Goal: Task Accomplishment & Management: Use online tool/utility

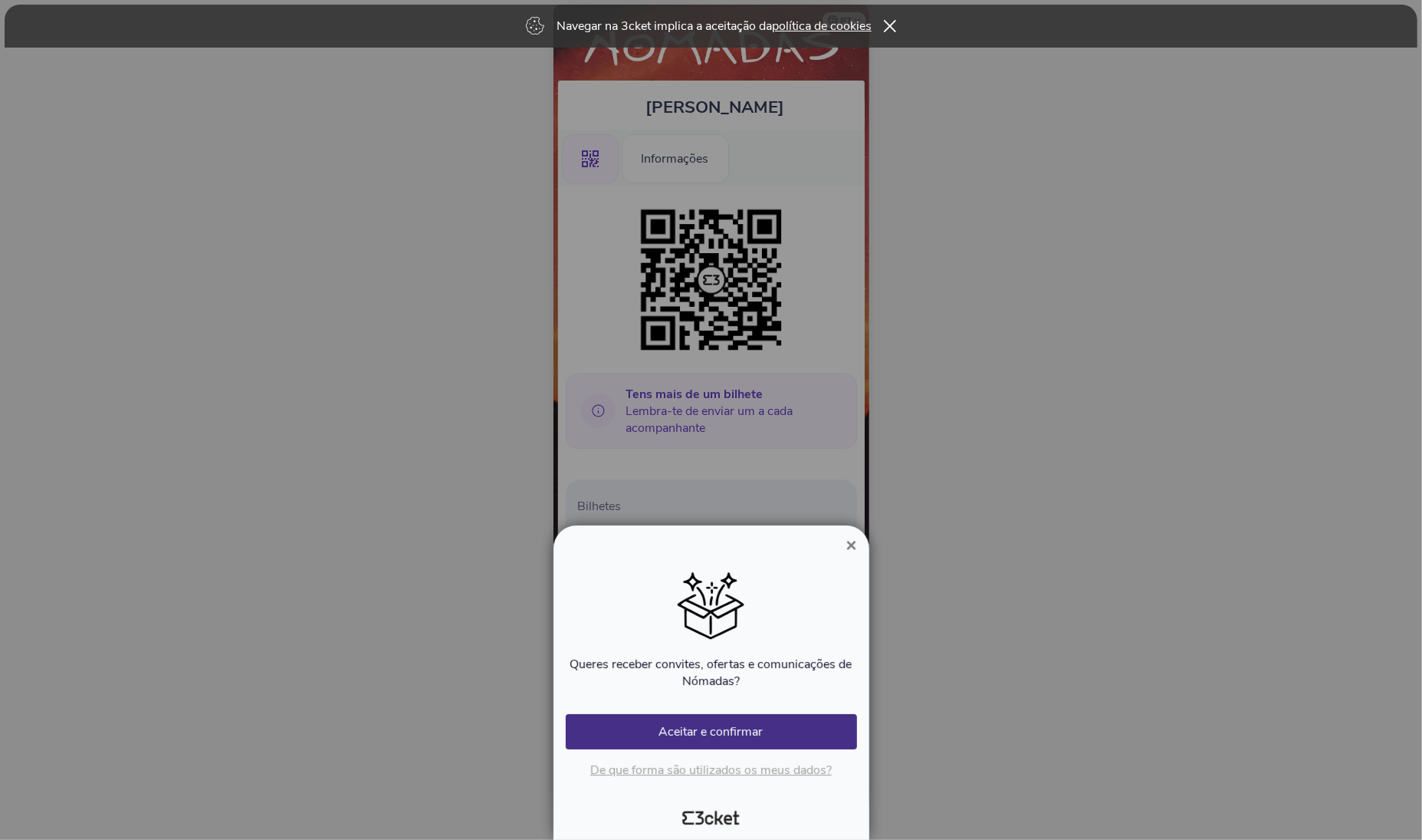
drag, startPoint x: 711, startPoint y: 727, endPoint x: 934, endPoint y: 596, distance: 258.6
click at [934, 596] on div "× Queres receber convites, ofertas e comunicações de Nómadas? Ocorreu um erro A…" at bounding box center [711, 420] width 1422 height 840
click at [849, 550] on span "×" at bounding box center [851, 545] width 11 height 20
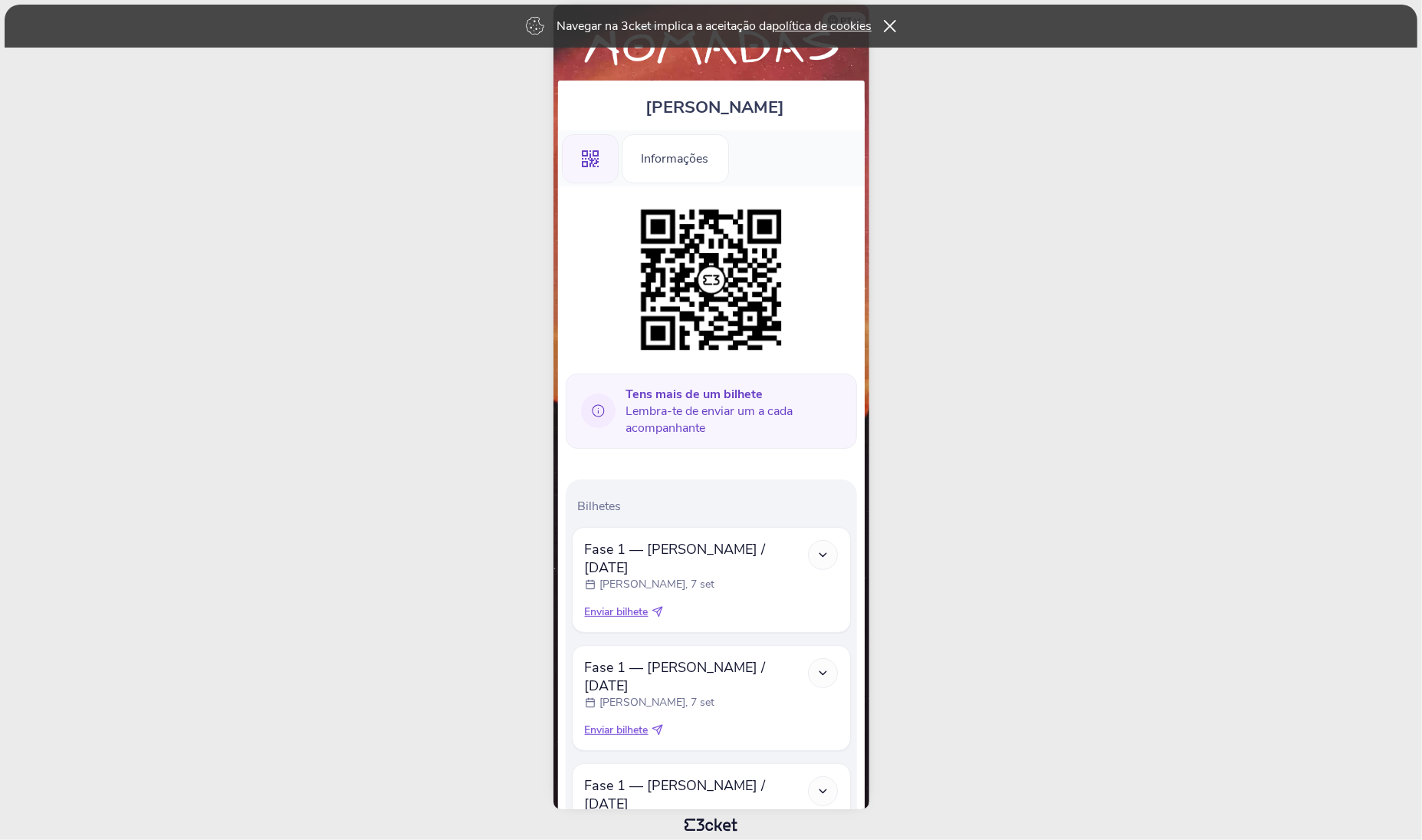
click at [1028, 546] on body "Navegar na 3cket implica a aceitação da política de cookies pt Português (Portu…" at bounding box center [711, 420] width 1410 height 827
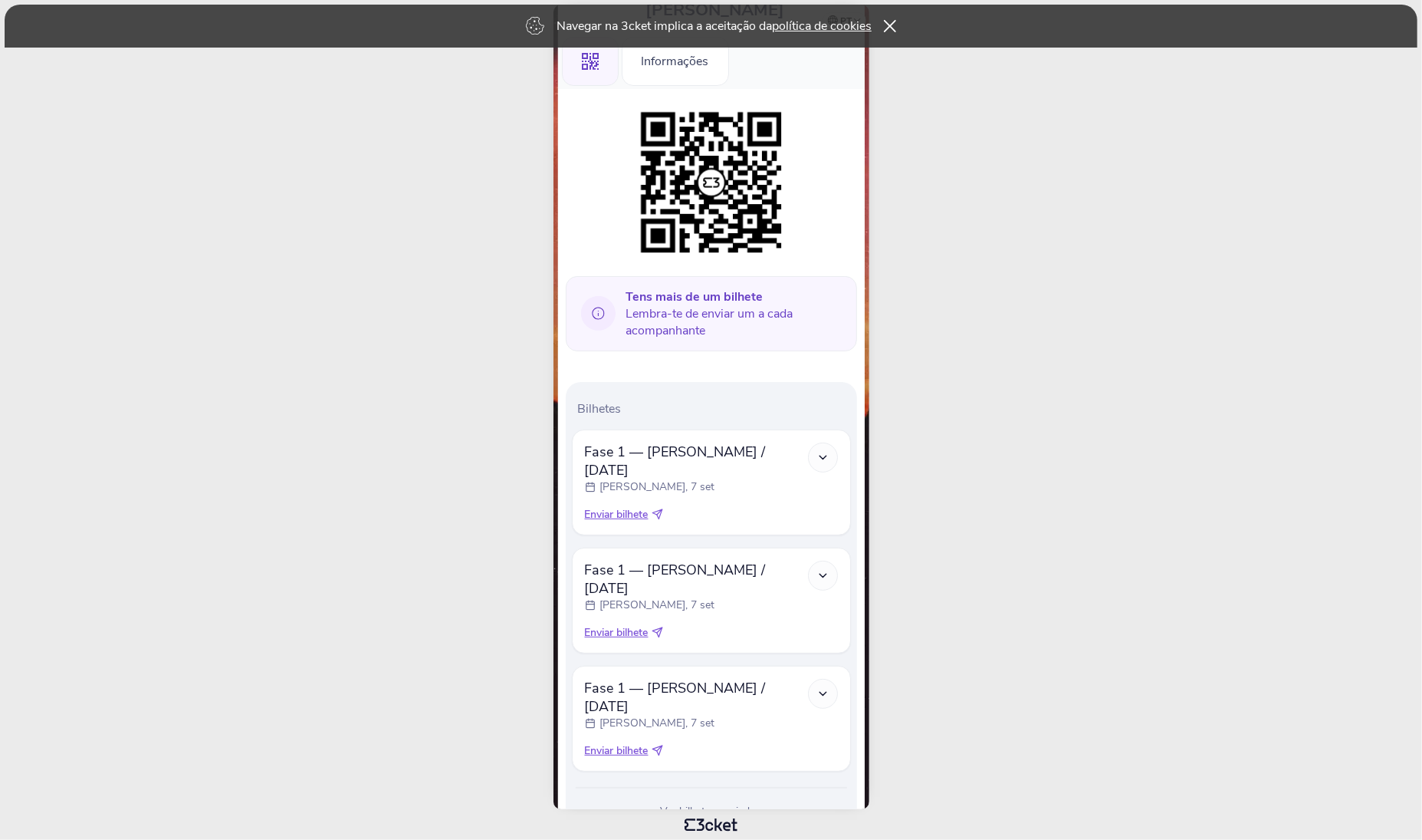
scroll to position [102, 0]
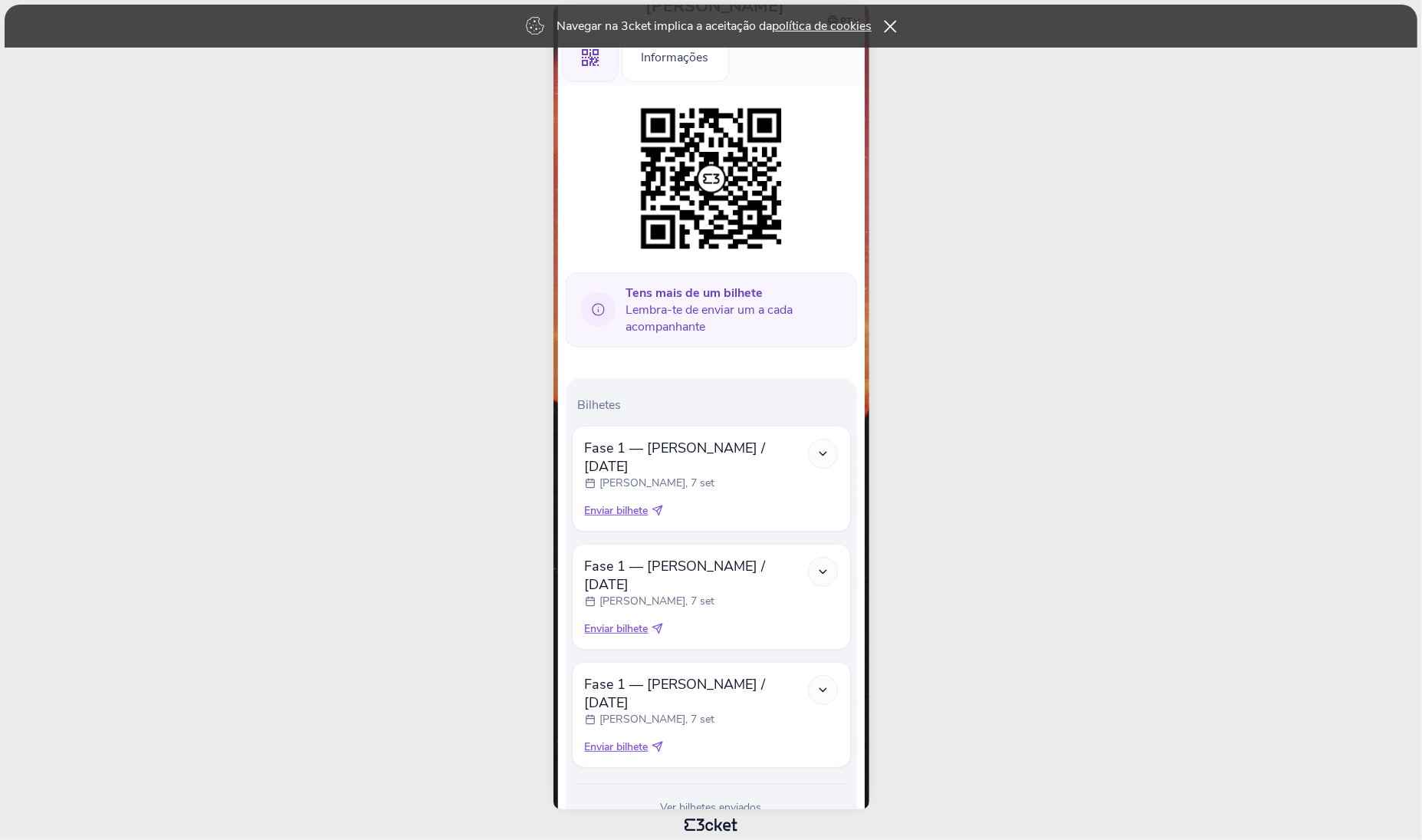
click at [894, 30] on icon at bounding box center [890, 26] width 13 height 13
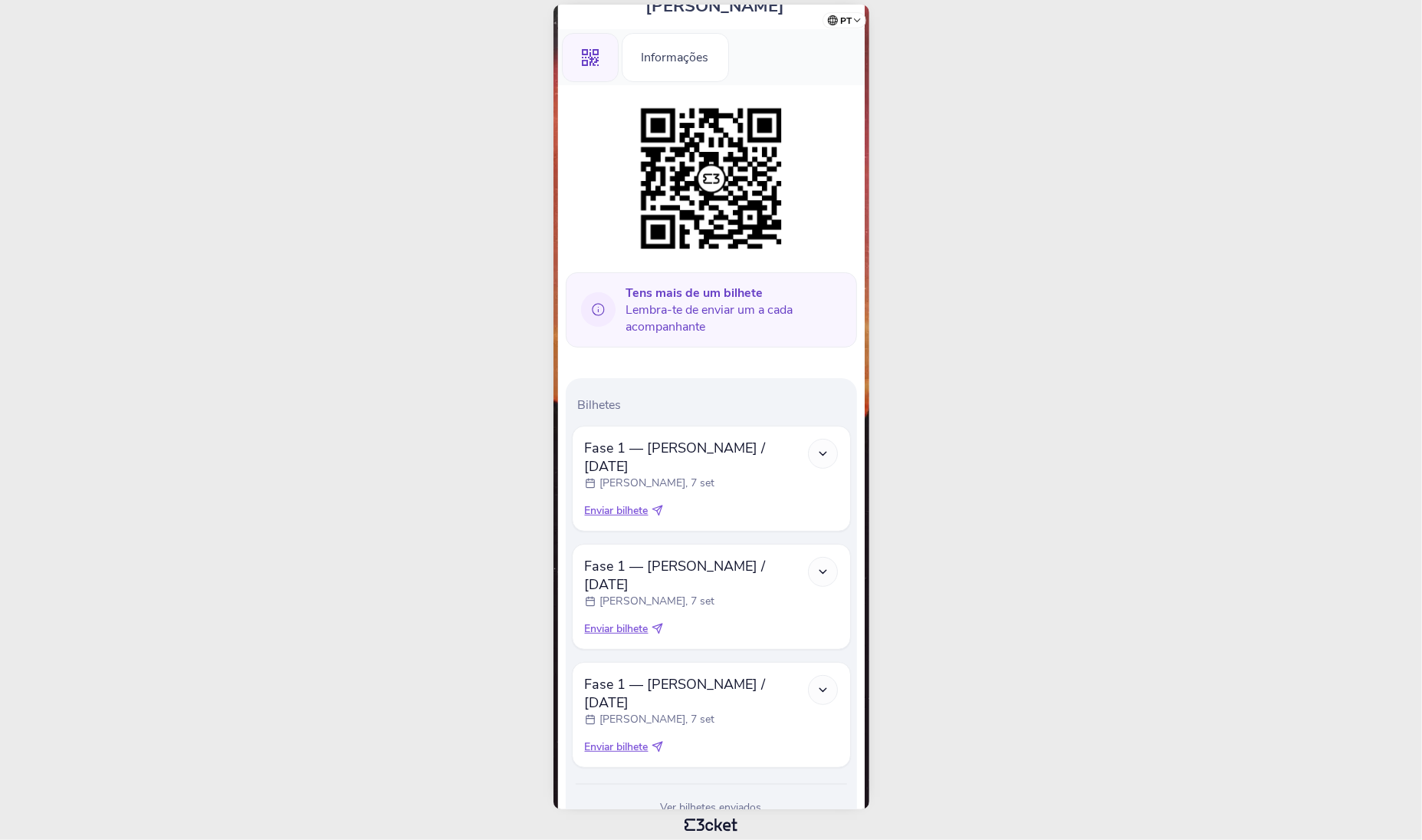
drag, startPoint x: 1064, startPoint y: 486, endPoint x: 1334, endPoint y: 35, distance: 525.6
click at [1167, 338] on body "pt Português (Portugal) English Español Catalan Français Miguel Moreira .st0{fi…" at bounding box center [711, 420] width 1410 height 827
drag, startPoint x: 374, startPoint y: 574, endPoint x: 642, endPoint y: 705, distance: 298.3
click at [394, 584] on body "pt Português (Portugal) English Español Catalan Français Miguel Moreira .st0{fi…" at bounding box center [711, 420] width 1410 height 827
drag, startPoint x: 957, startPoint y: 695, endPoint x: 707, endPoint y: 704, distance: 250.2
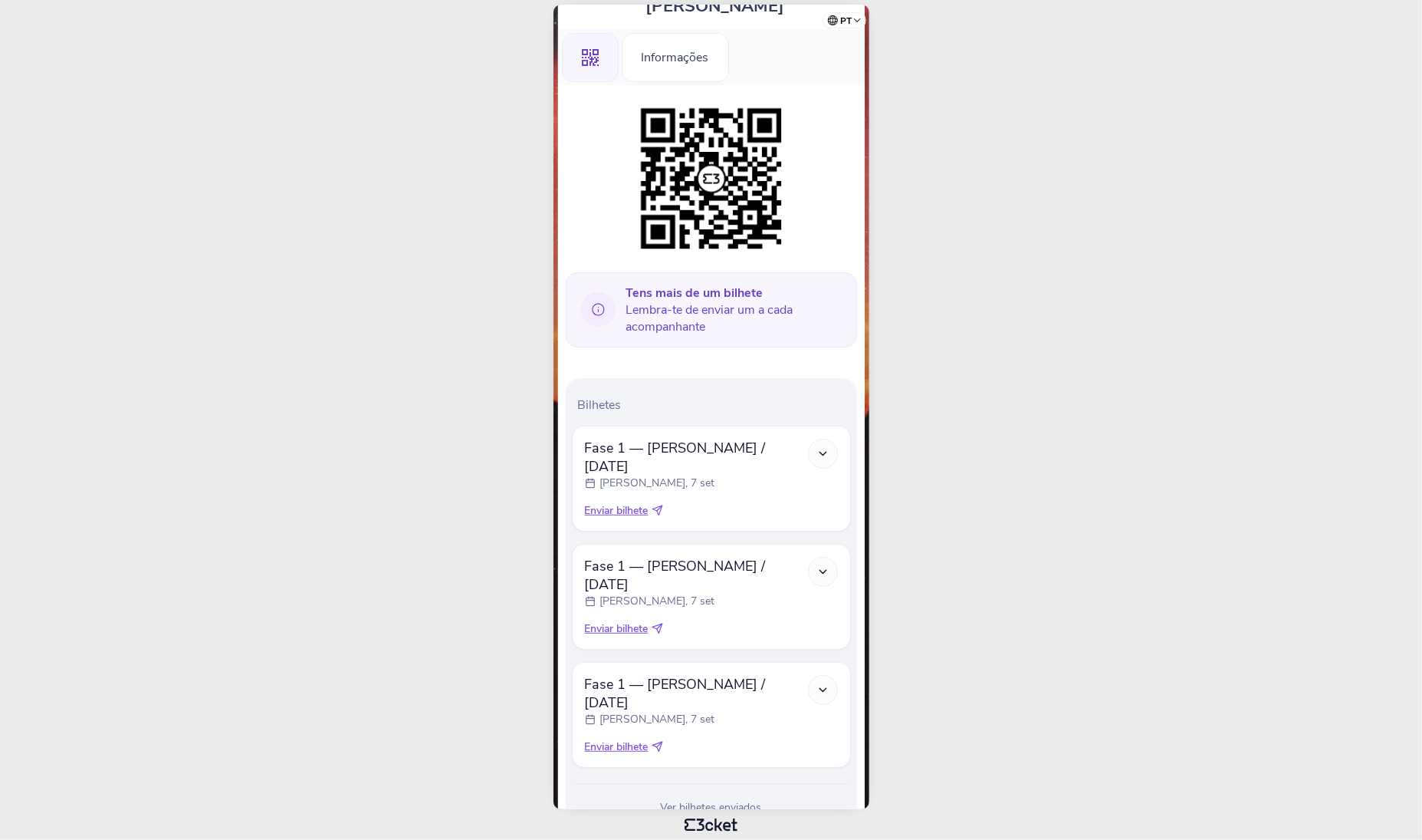
click at [954, 695] on body "pt Português (Portugal) English Español Catalan Français Miguel Moreira .st0{fi…" at bounding box center [711, 420] width 1410 height 827
click at [706, 799] on div "Ver bilhetes enviados" at bounding box center [711, 807] width 279 height 15
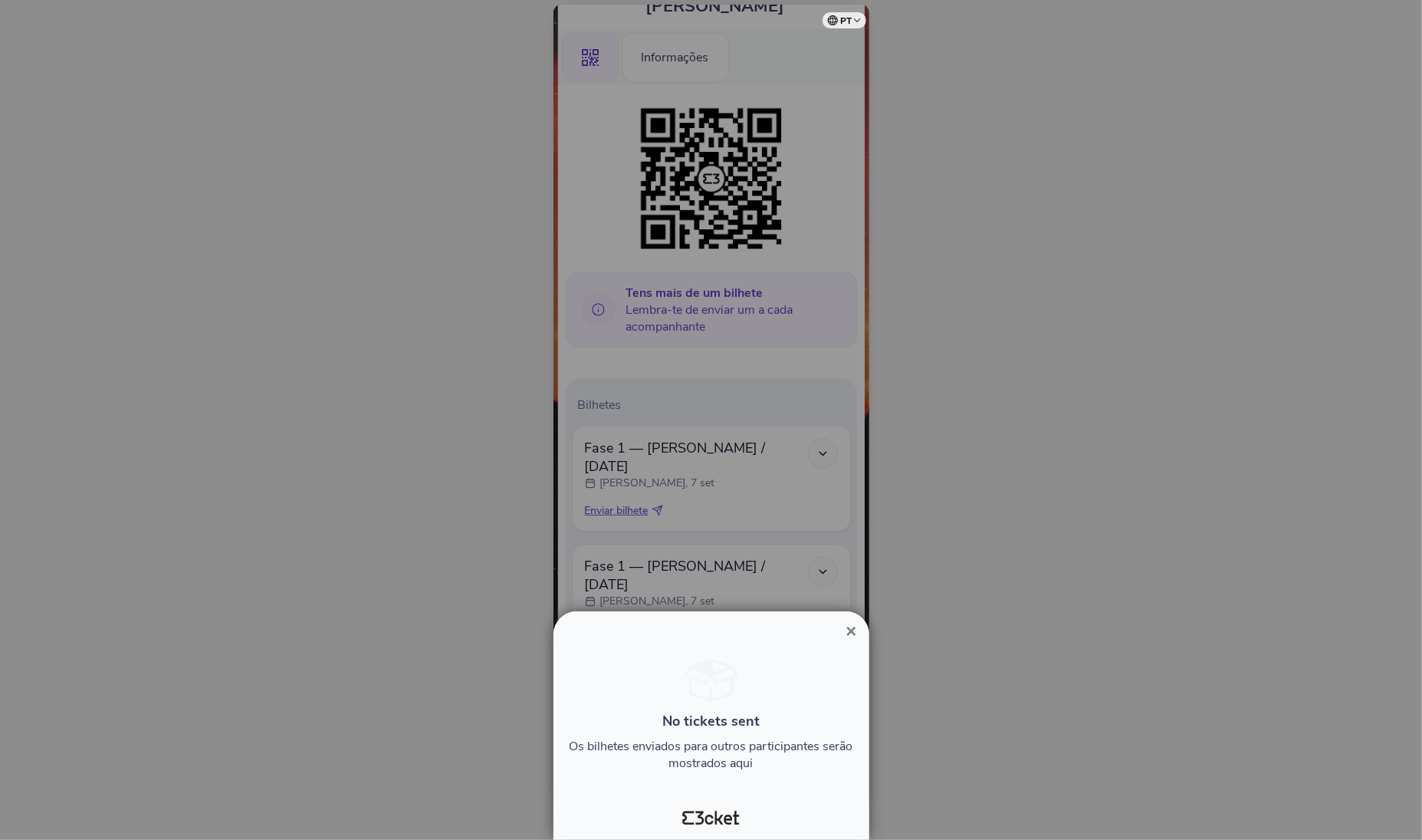
click at [971, 568] on div at bounding box center [711, 420] width 1422 height 840
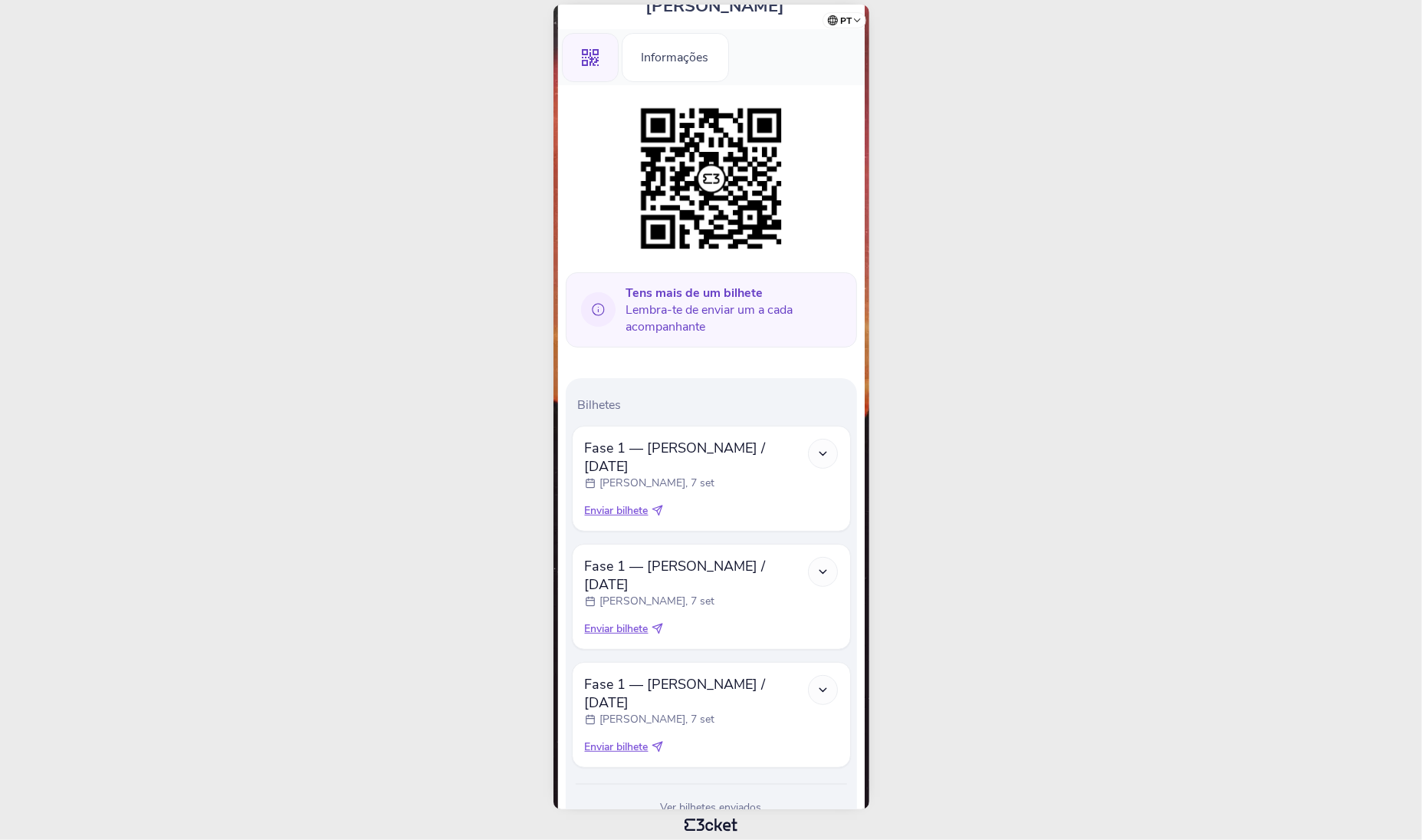
click at [616, 739] on span "Enviar bilhete" at bounding box center [617, 747] width 63 height 15
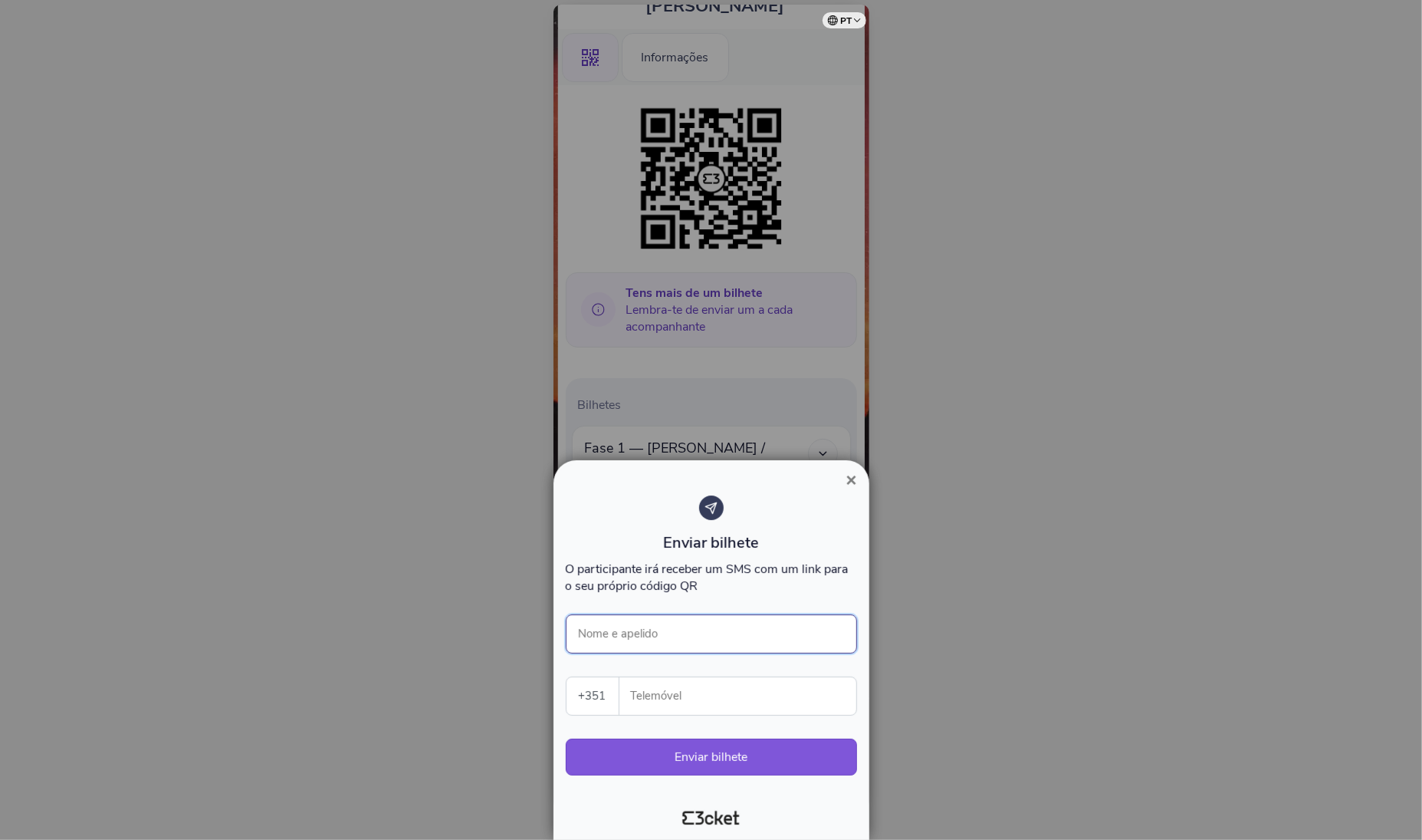
click at [684, 631] on input "Nome e apelido" at bounding box center [711, 634] width 291 height 39
type input "Wilson Quinta"
click at [692, 672] on div "Enviar bilhete O participante irá receber um SMS com um link para o seu próprio…" at bounding box center [711, 643] width 291 height 295
click at [685, 693] on input "Telemóvel" at bounding box center [744, 695] width 225 height 37
click at [685, 697] on input "Telemóvel" at bounding box center [744, 695] width 225 height 37
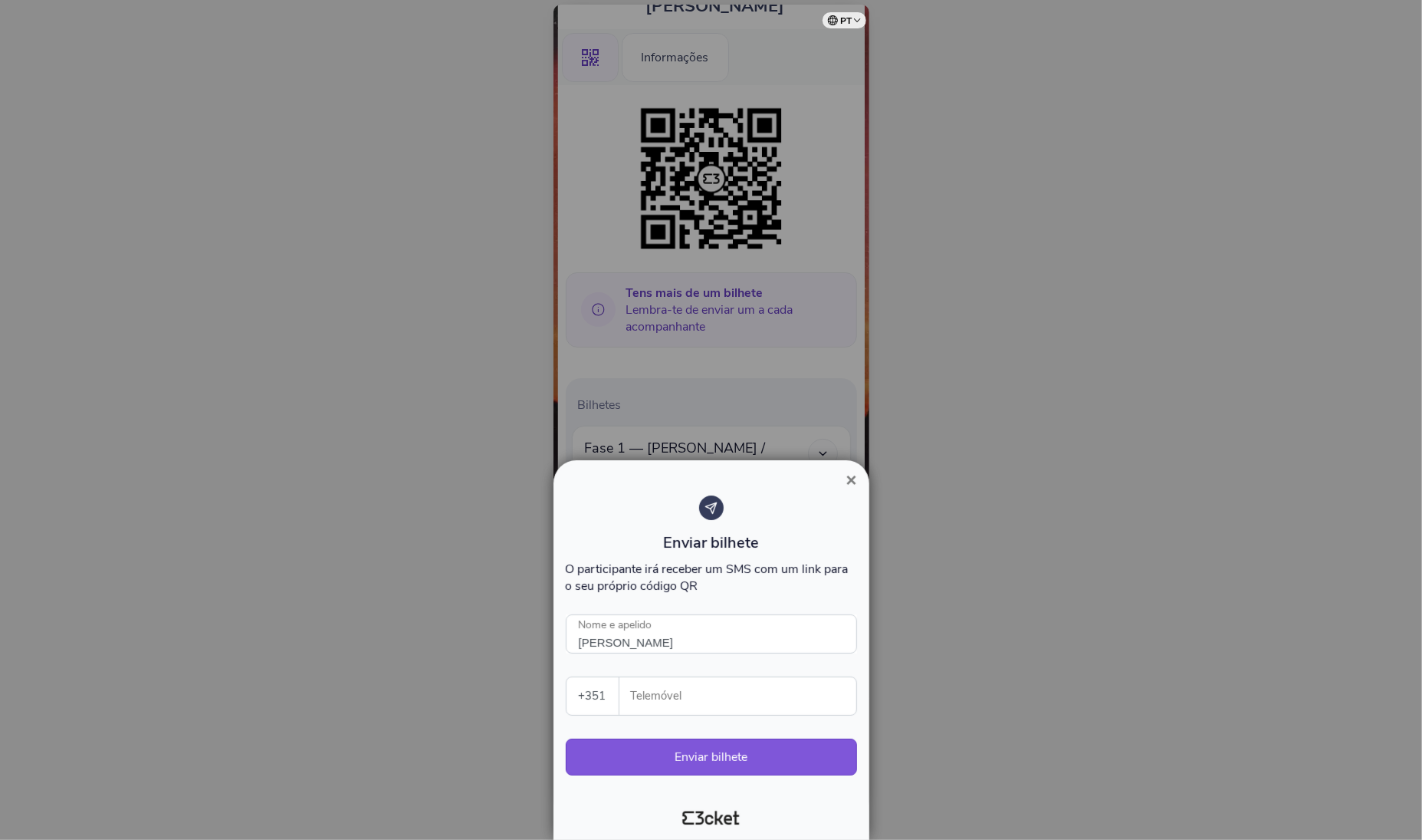
click at [679, 688] on input "Telemóvel" at bounding box center [744, 695] width 225 height 37
paste input "918744638"
type input "918744638"
click at [755, 588] on div "O participante irá receber um SMS com um link para o seu próprio código QR" at bounding box center [711, 578] width 291 height 34
click at [702, 755] on button "Enviar bilhete" at bounding box center [711, 757] width 291 height 37
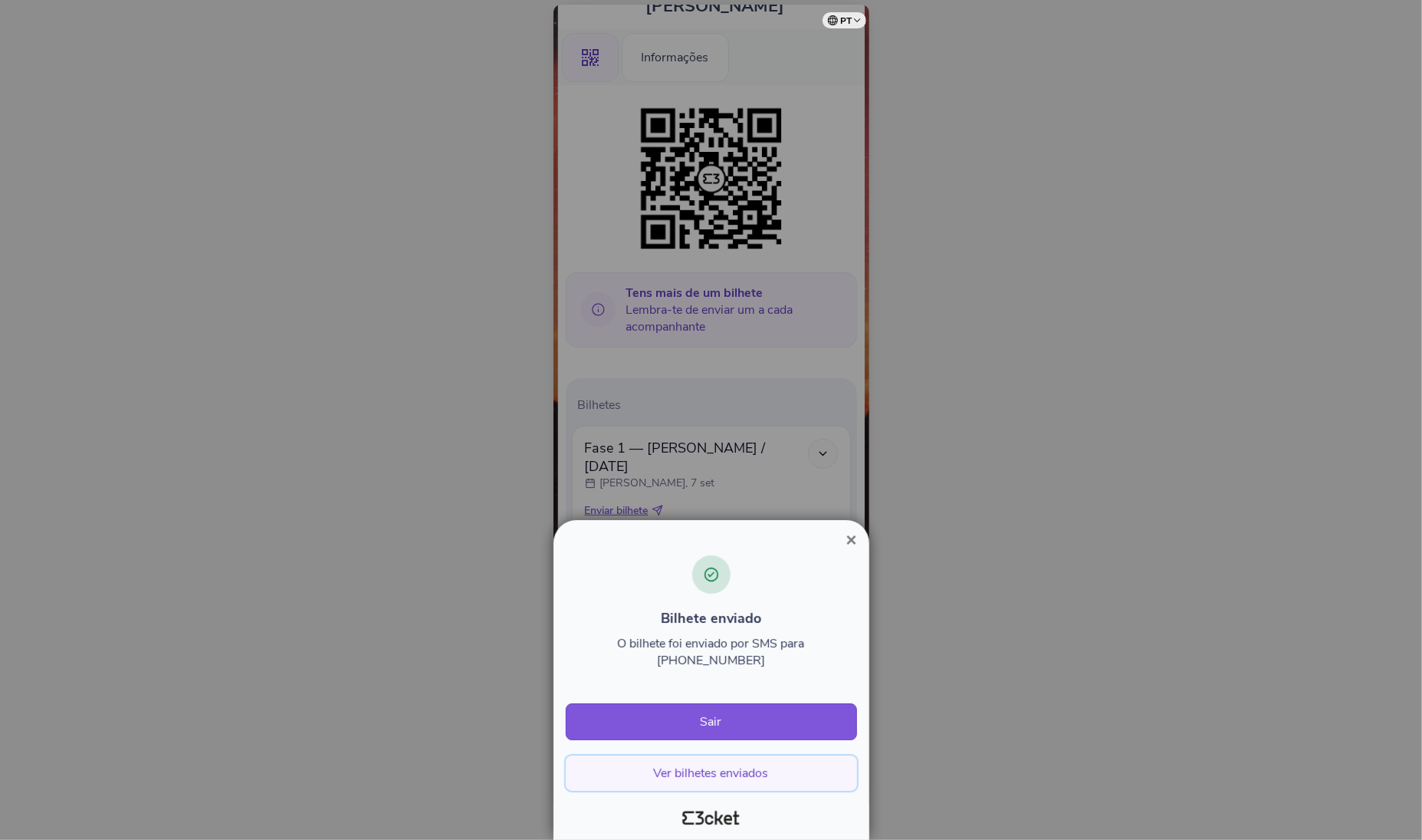
click at [700, 769] on button "Ver bilhetes enviados" at bounding box center [711, 773] width 291 height 36
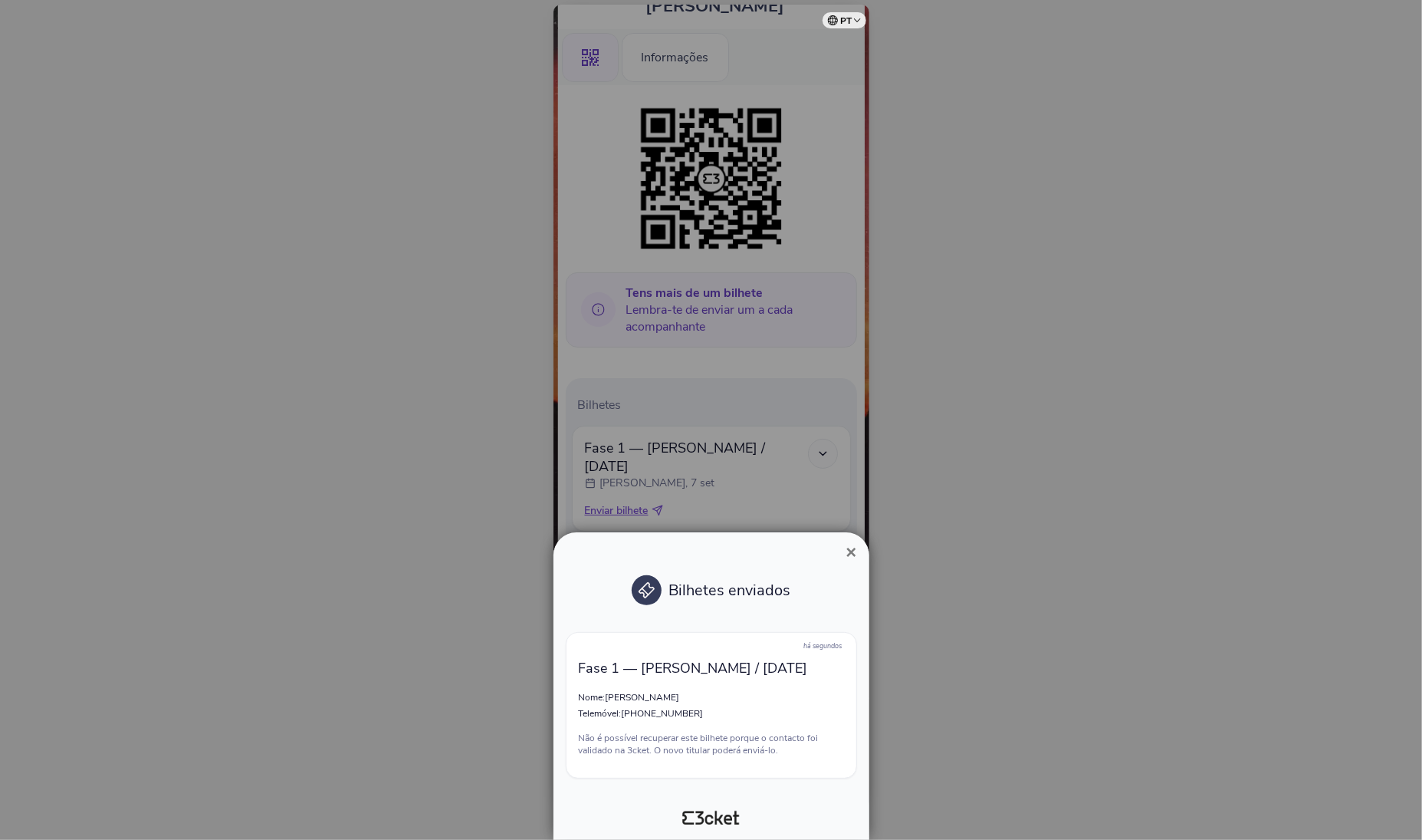
click at [852, 480] on div at bounding box center [711, 420] width 1422 height 840
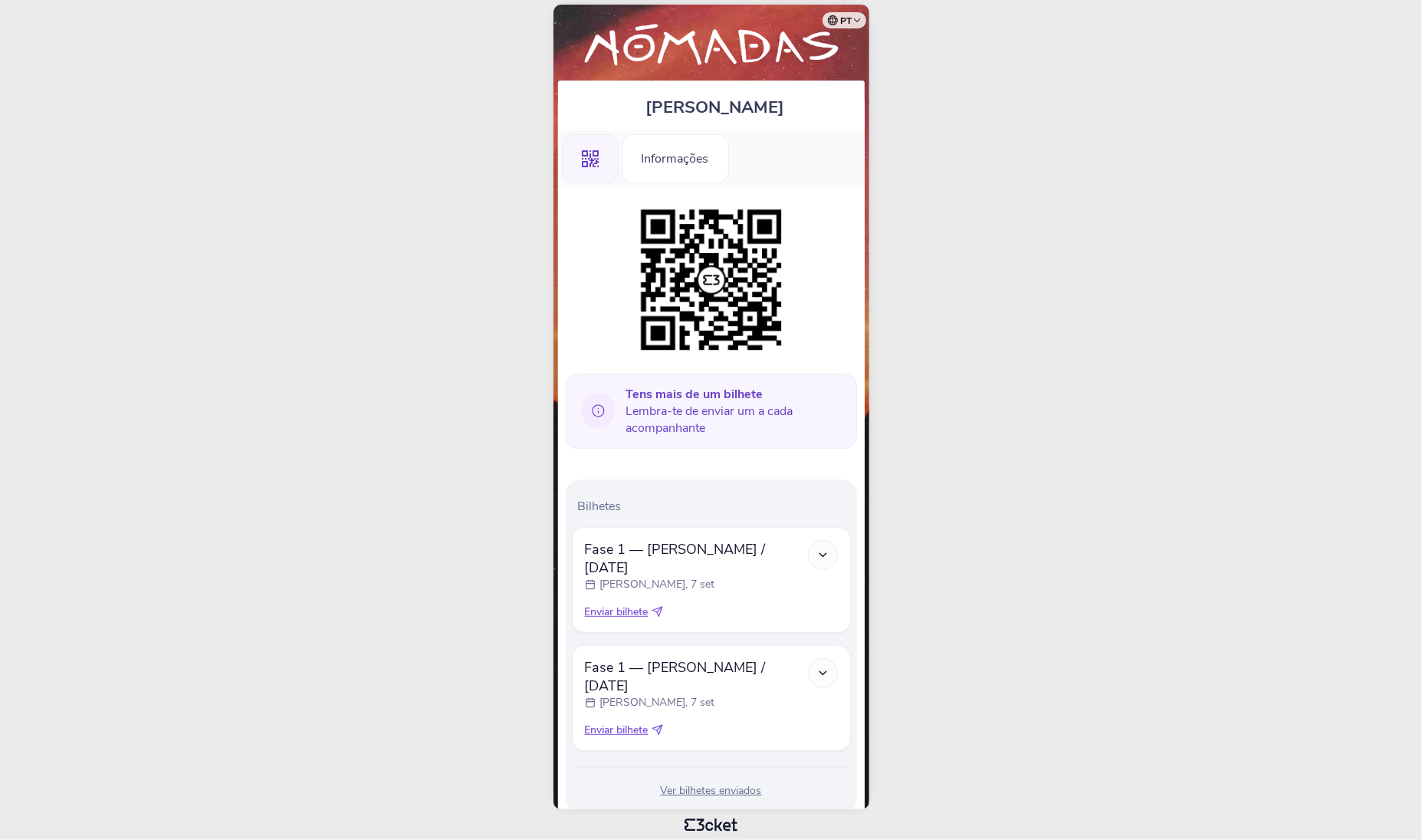
click at [331, 376] on body "pt Português (Portugal) English Español Catalan Français Miguel Moreira .st0{fi…" at bounding box center [711, 420] width 1410 height 827
drag, startPoint x: 390, startPoint y: 519, endPoint x: 439, endPoint y: 600, distance: 94.7
click at [390, 519] on body "pt Português (Portugal) English Español Catalan Français Miguel Moreira .st0{fi…" at bounding box center [711, 420] width 1410 height 827
click at [624, 722] on span "Enviar bilhete" at bounding box center [617, 730] width 63 height 15
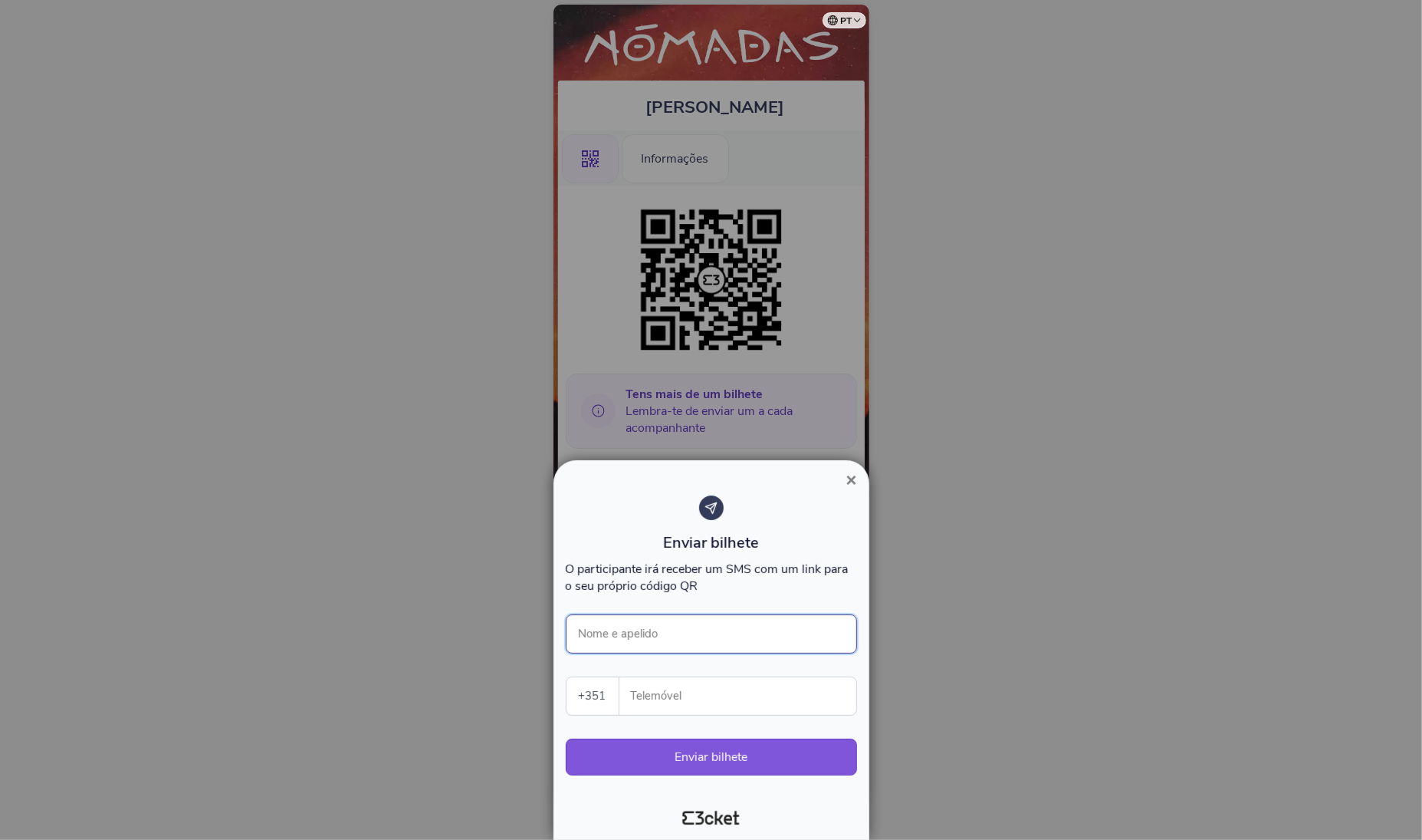
click at [664, 650] on input "Nome e apelido" at bounding box center [711, 634] width 291 height 39
type input "Nicole Alves"
click at [692, 688] on input "Telemóvel" at bounding box center [744, 695] width 225 height 37
paste input "918934537"
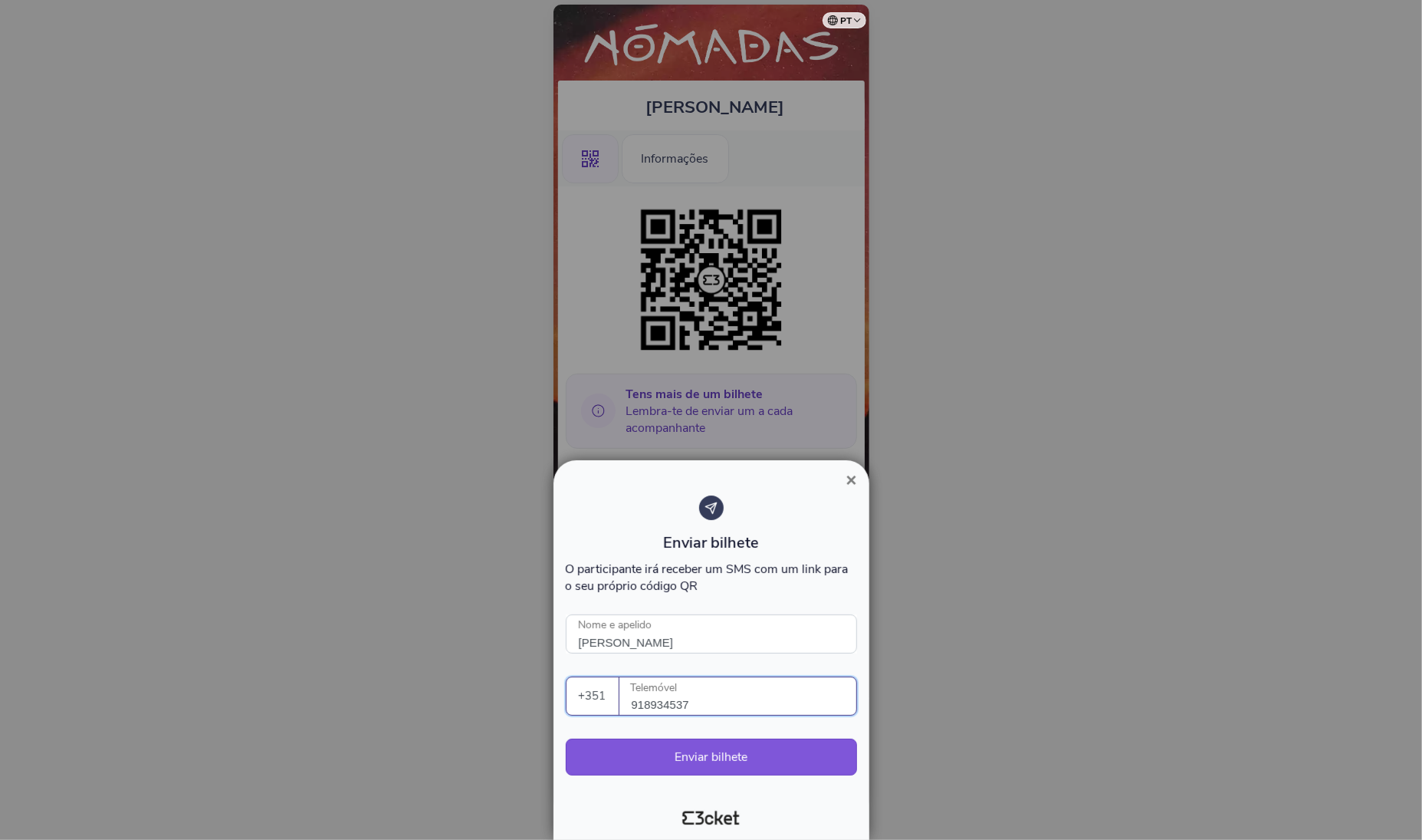
click at [834, 700] on input "918934537" at bounding box center [744, 695] width 225 height 37
type input "918934537"
click at [729, 753] on button "Enviar bilhete" at bounding box center [711, 757] width 291 height 37
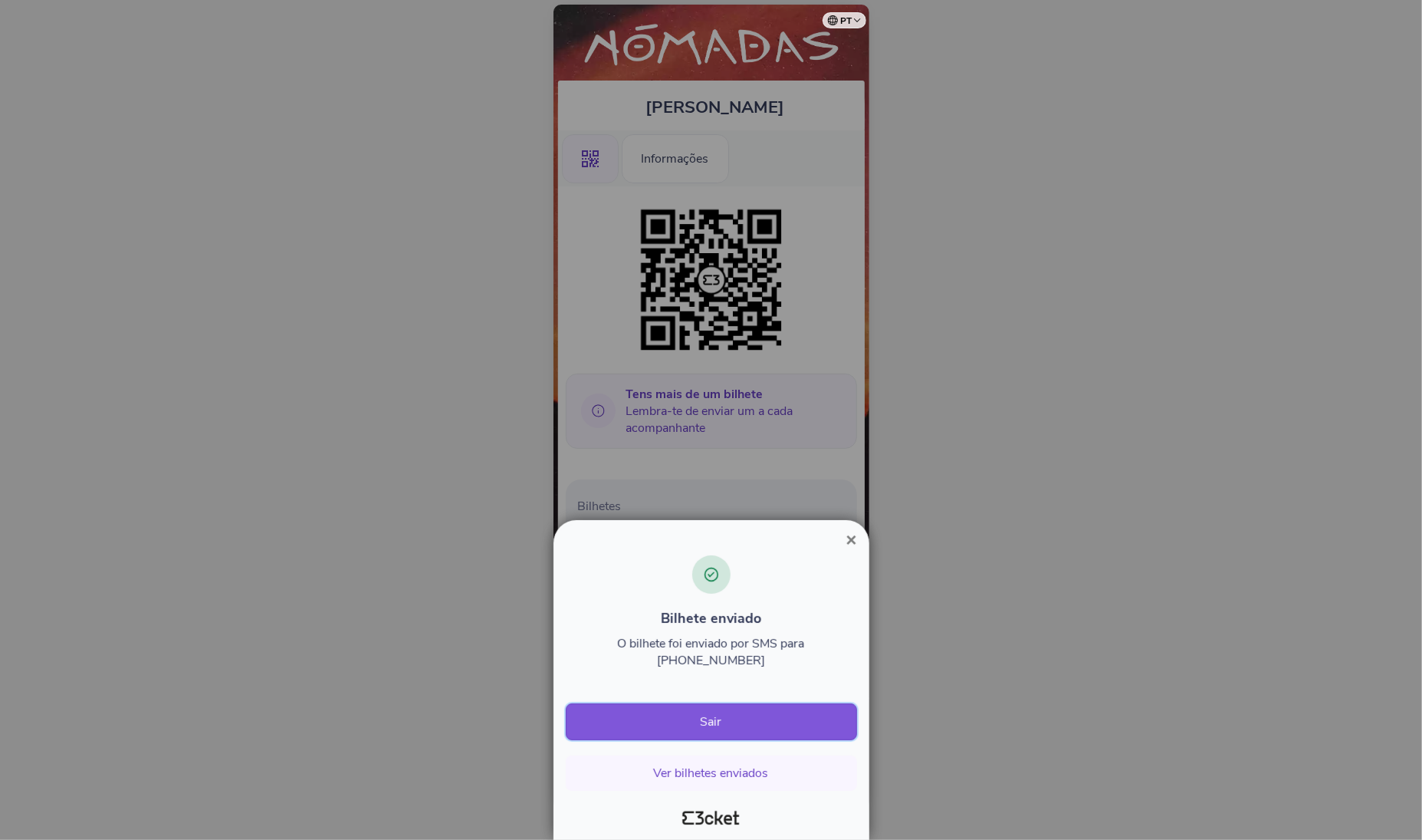
click at [713, 722] on button "Sair" at bounding box center [711, 722] width 291 height 37
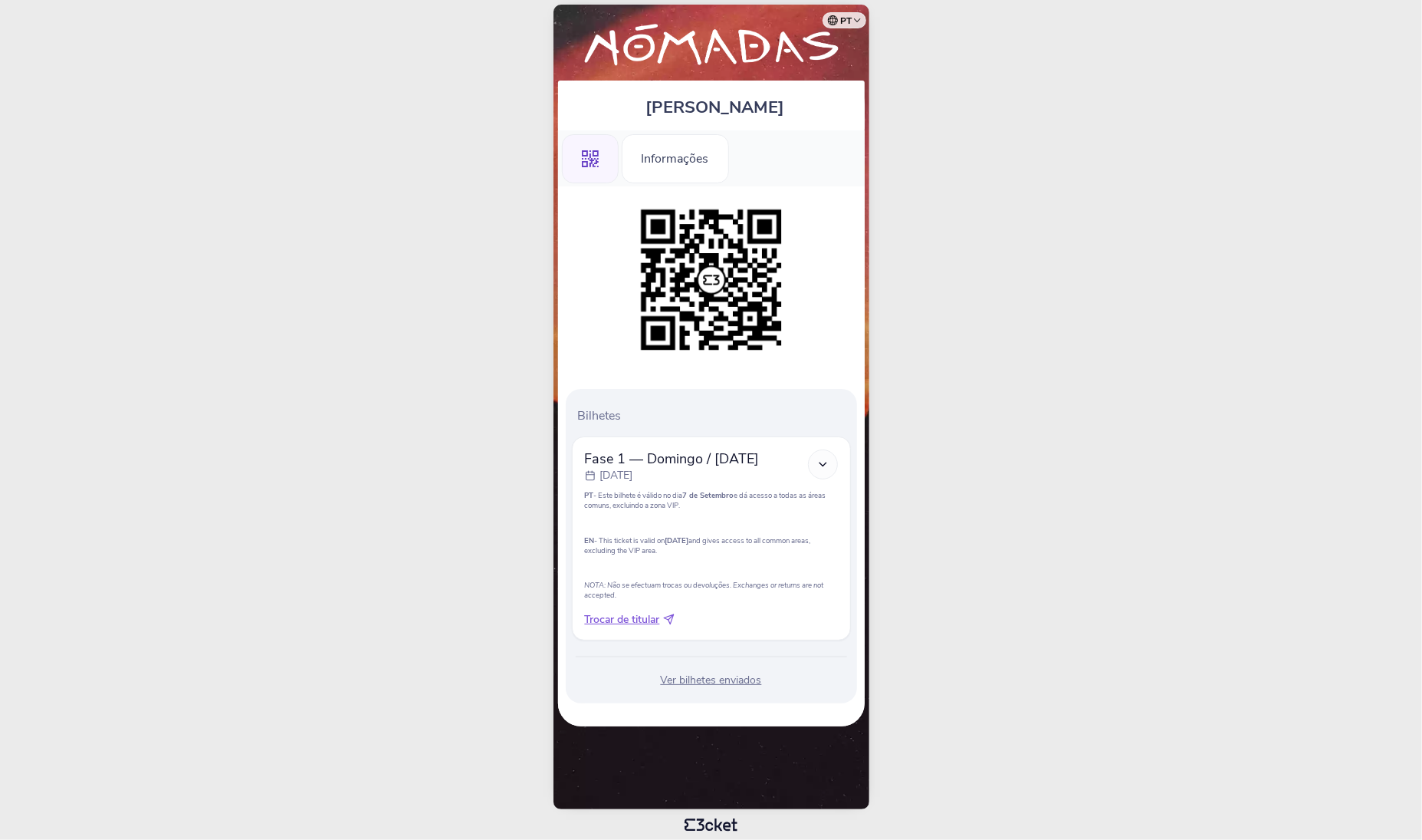
click at [672, 527] on p at bounding box center [711, 523] width 253 height 10
click at [455, 512] on body "pt Português ([GEOGRAPHIC_DATA]) English Español Catalan [DEMOGRAPHIC_DATA] [PE…" at bounding box center [711, 420] width 1410 height 827
click at [711, 551] on p "EN - This ticket is valid on [DATE] and gives access to all common areas, exclu…" at bounding box center [711, 546] width 253 height 20
